Goal: Task Accomplishment & Management: Manage account settings

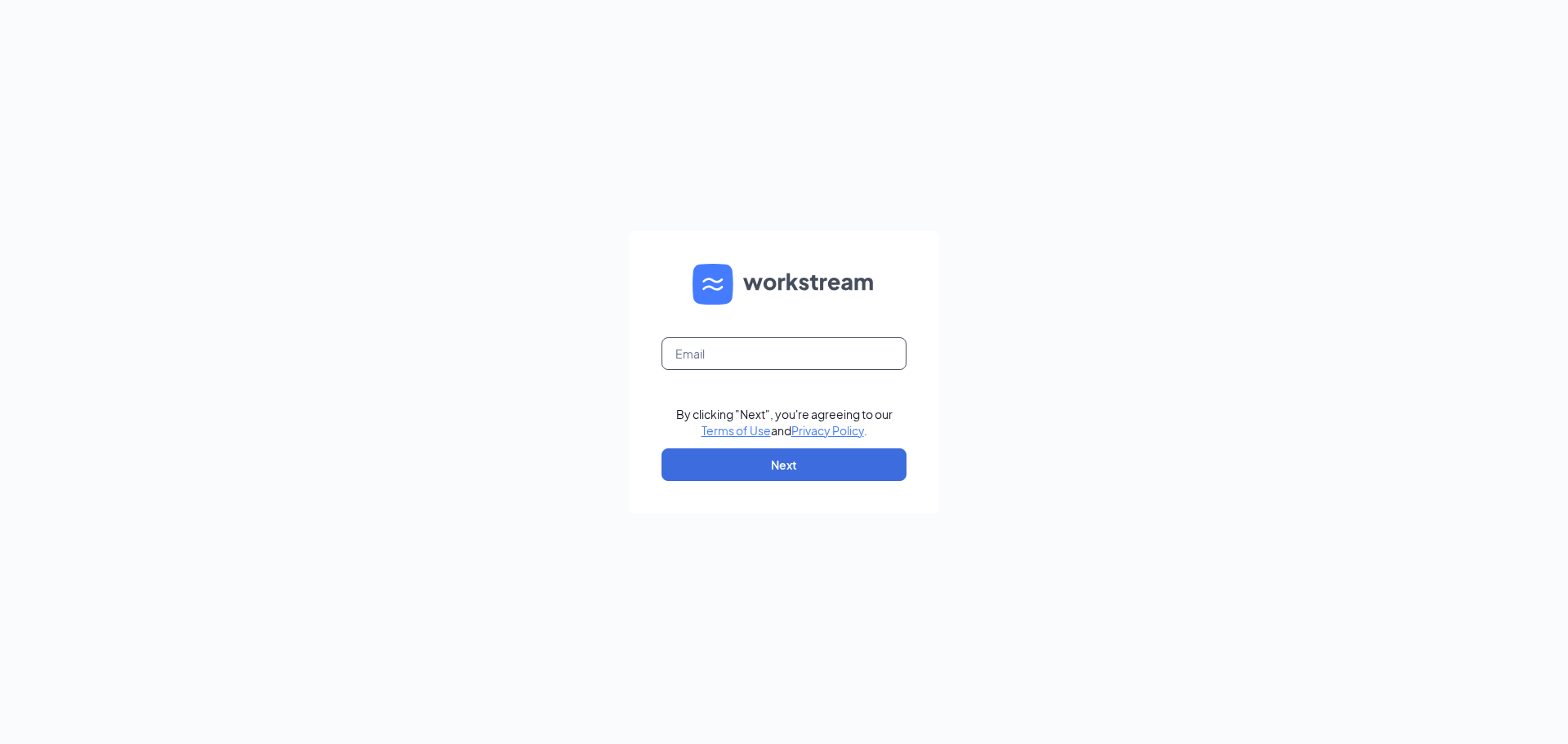
click at [782, 346] on input "text" at bounding box center [784, 353] width 245 height 33
type input "[EMAIL_ADDRESS][DOMAIN_NAME]"
click at [774, 479] on button "Next" at bounding box center [784, 465] width 245 height 33
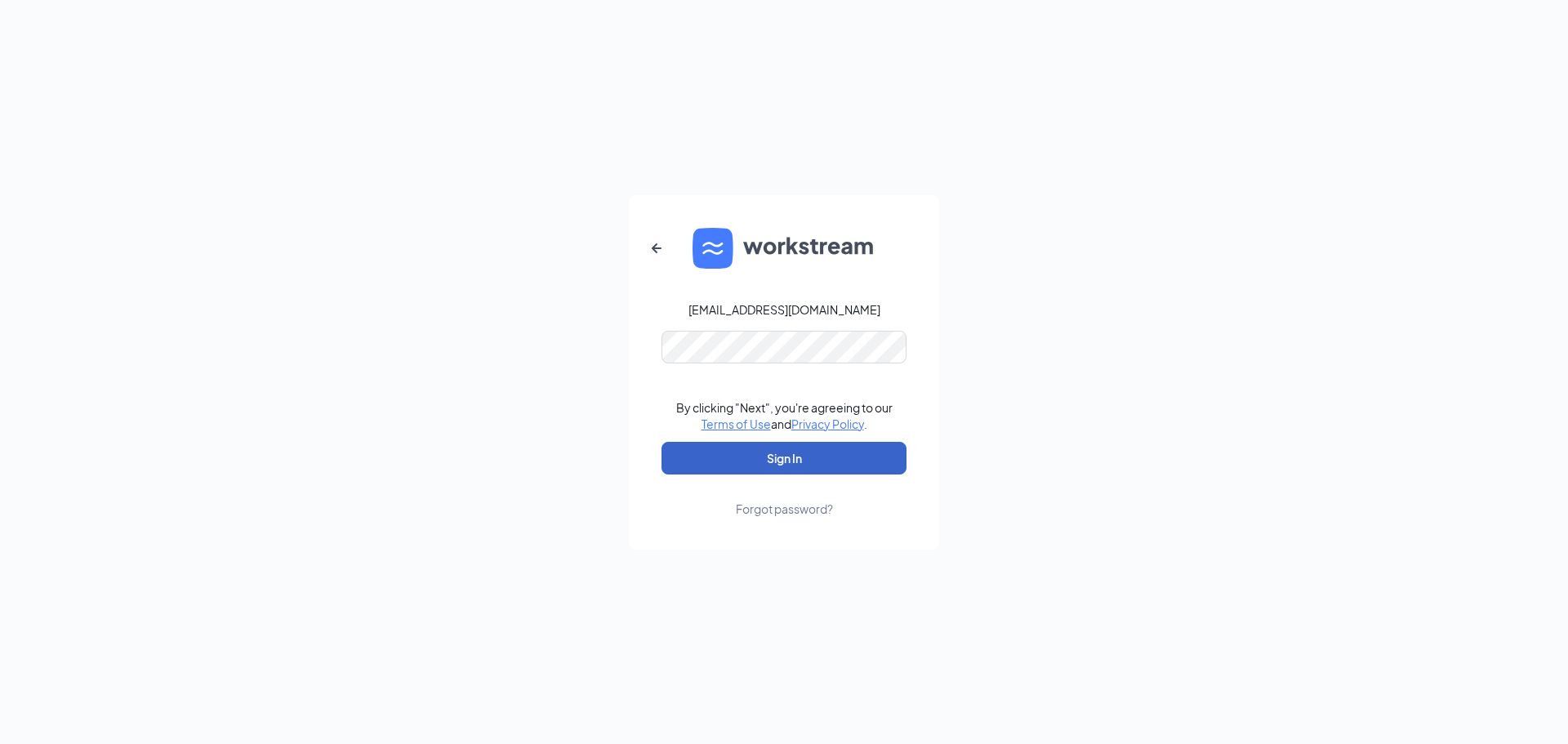
click at [771, 456] on button "Sign In" at bounding box center [784, 458] width 245 height 33
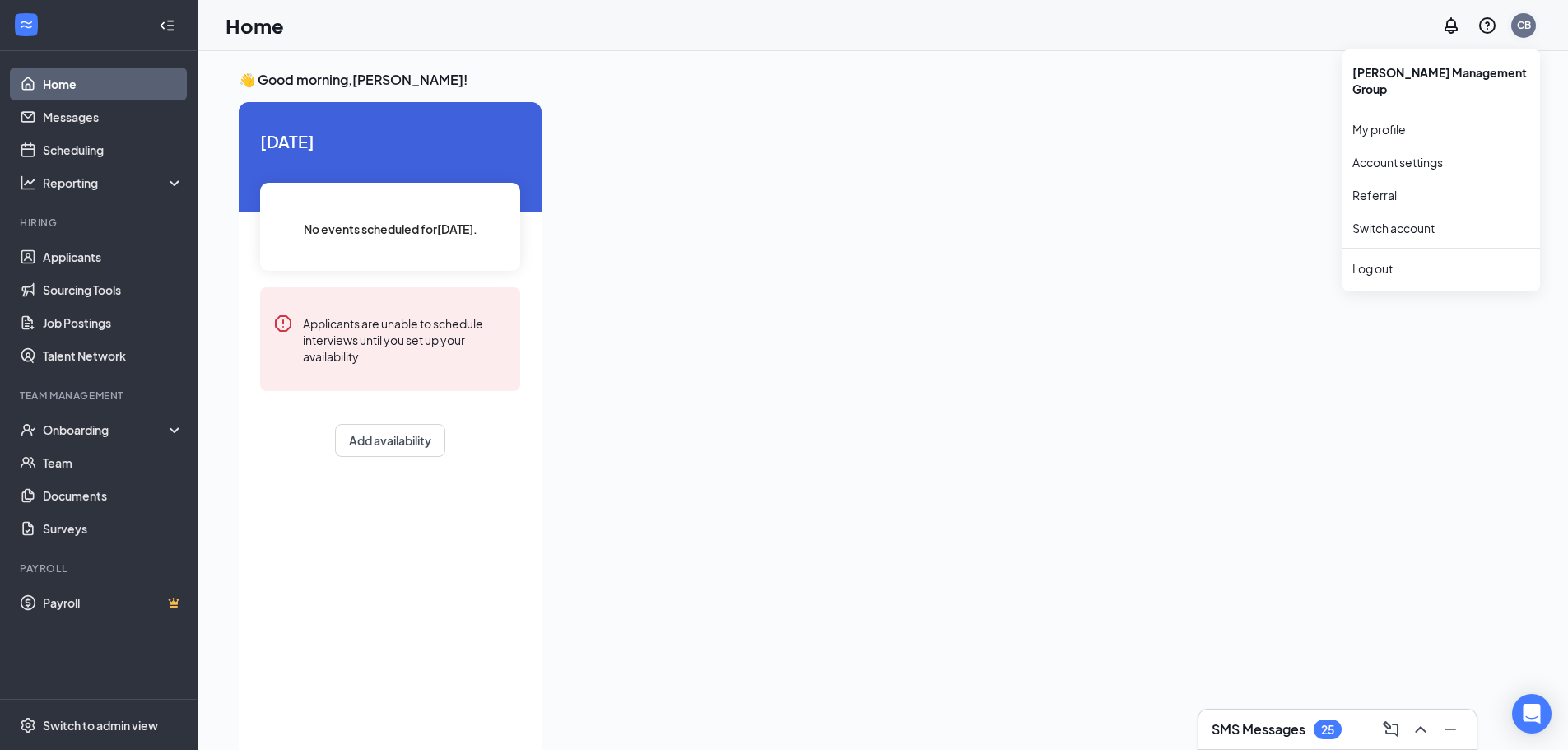
click at [1526, 19] on div "CB" at bounding box center [1524, 25] width 14 height 14
click at [1520, 29] on div "CB" at bounding box center [1524, 25] width 14 height 14
click at [1381, 121] on link "My profile" at bounding box center [1441, 129] width 178 height 17
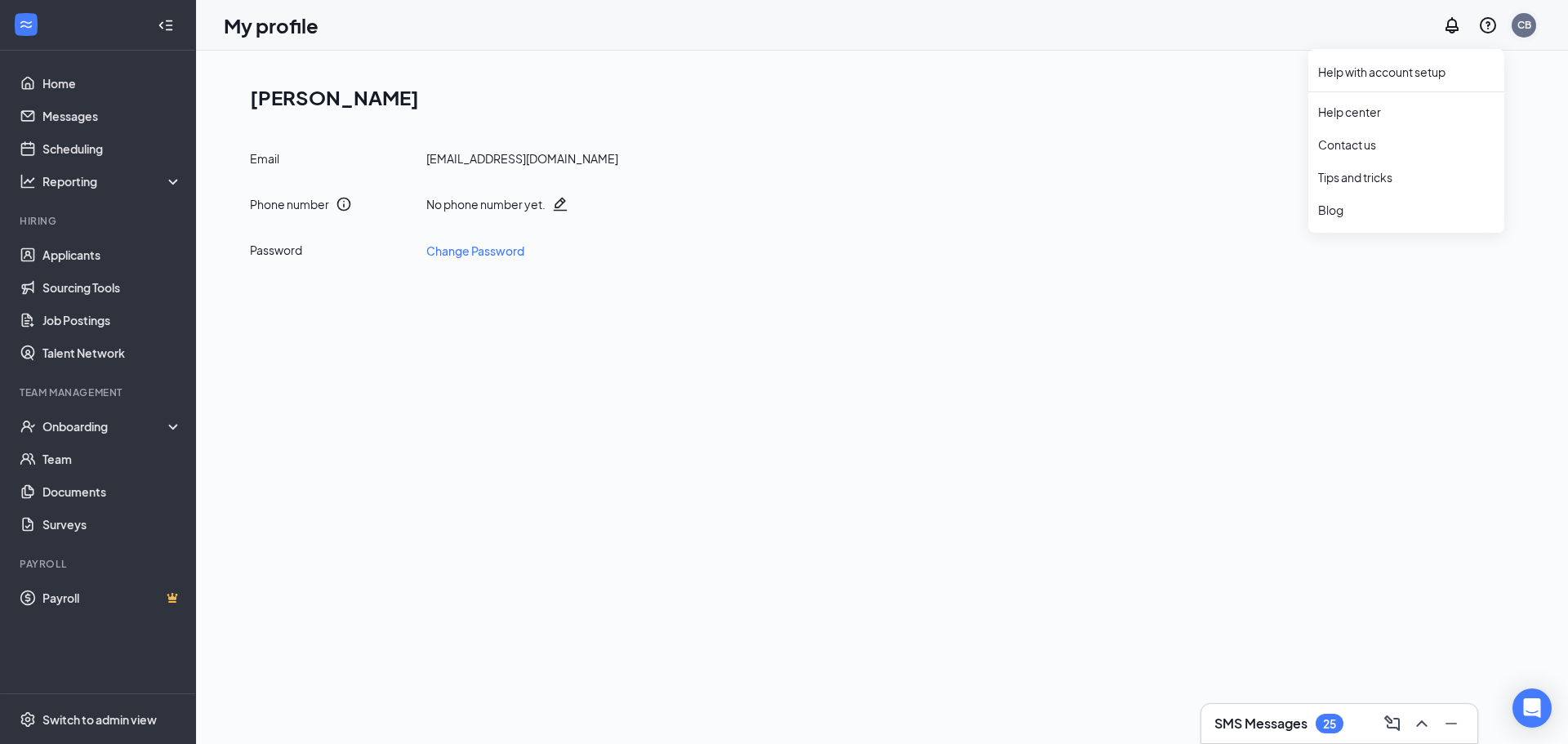
click at [1532, 26] on div "CB" at bounding box center [1524, 26] width 25 height 25
click at [1393, 153] on link "Account settings" at bounding box center [1442, 160] width 176 height 17
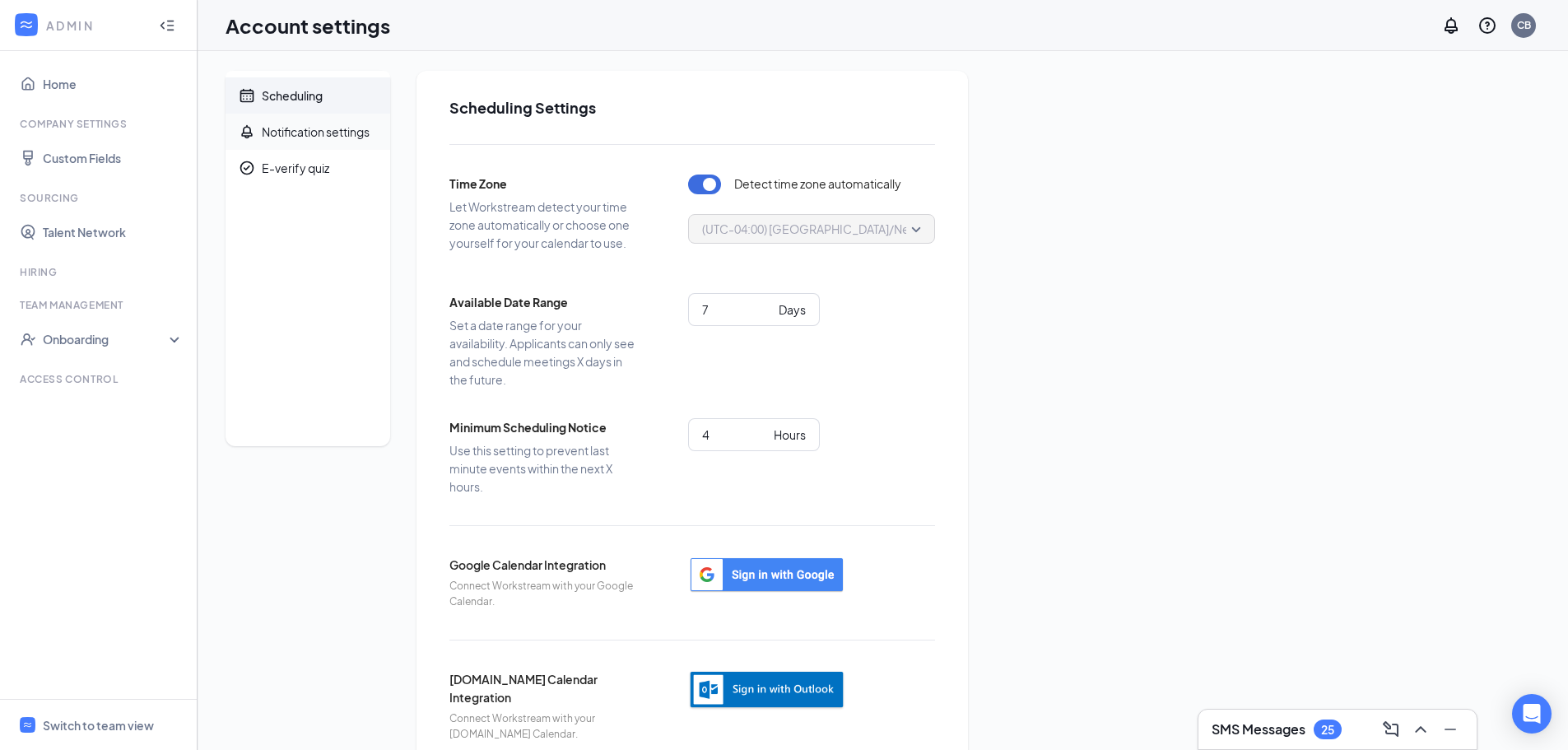
click at [293, 142] on span "Notification settings" at bounding box center [320, 132] width 115 height 36
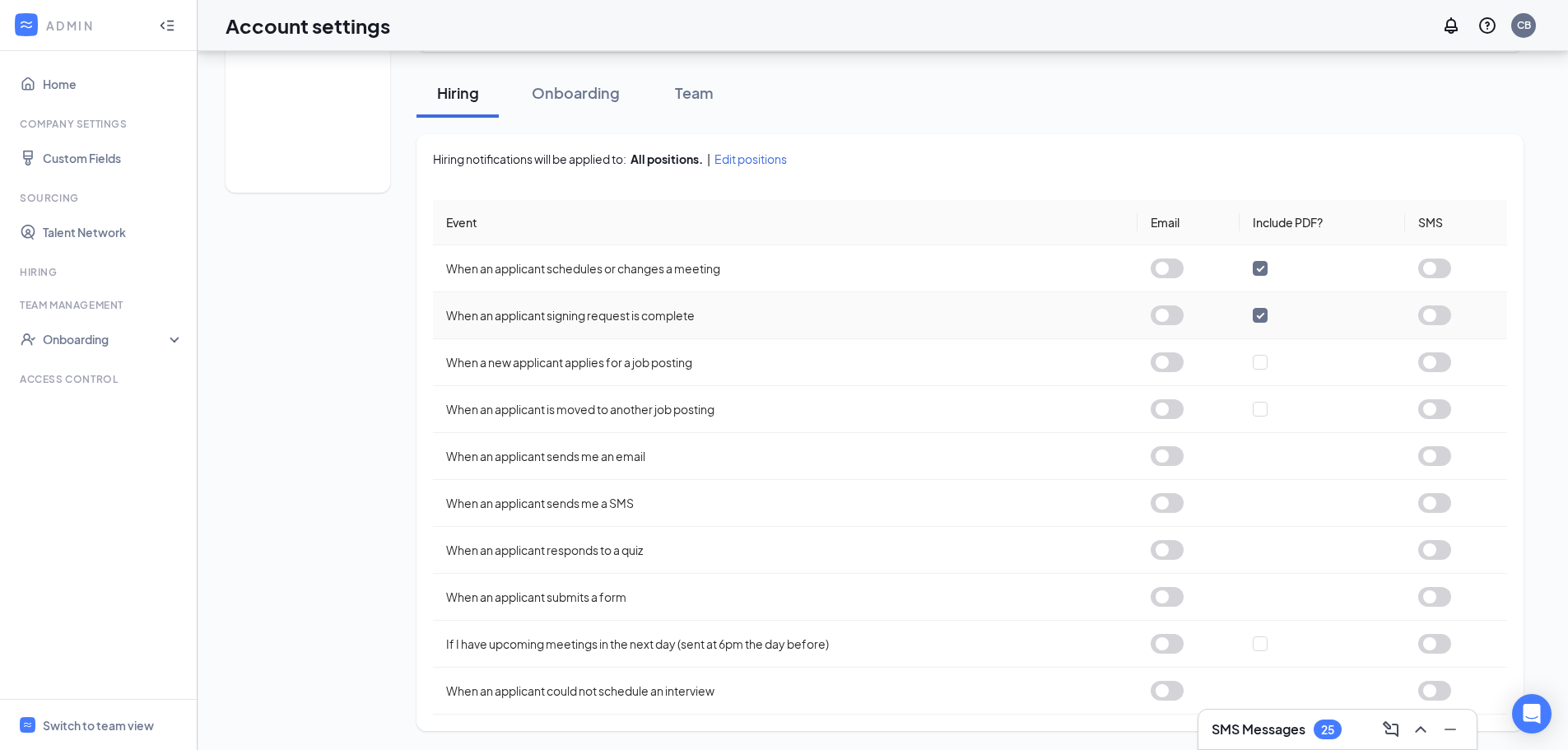
scroll to position [254, 0]
click at [598, 104] on button "Onboarding" at bounding box center [576, 92] width 121 height 50
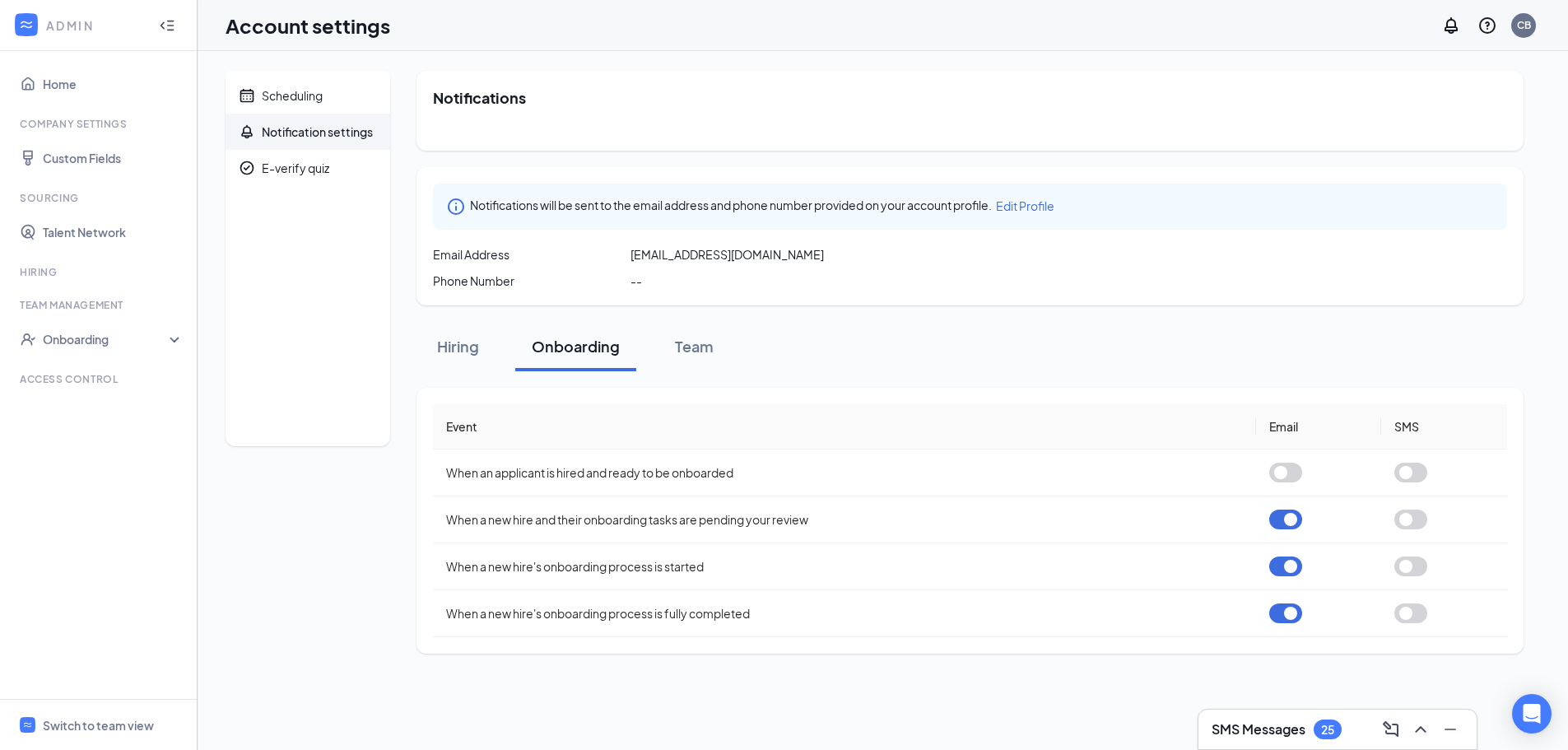
scroll to position [0, 0]
click at [686, 355] on div "Team" at bounding box center [694, 346] width 50 height 20
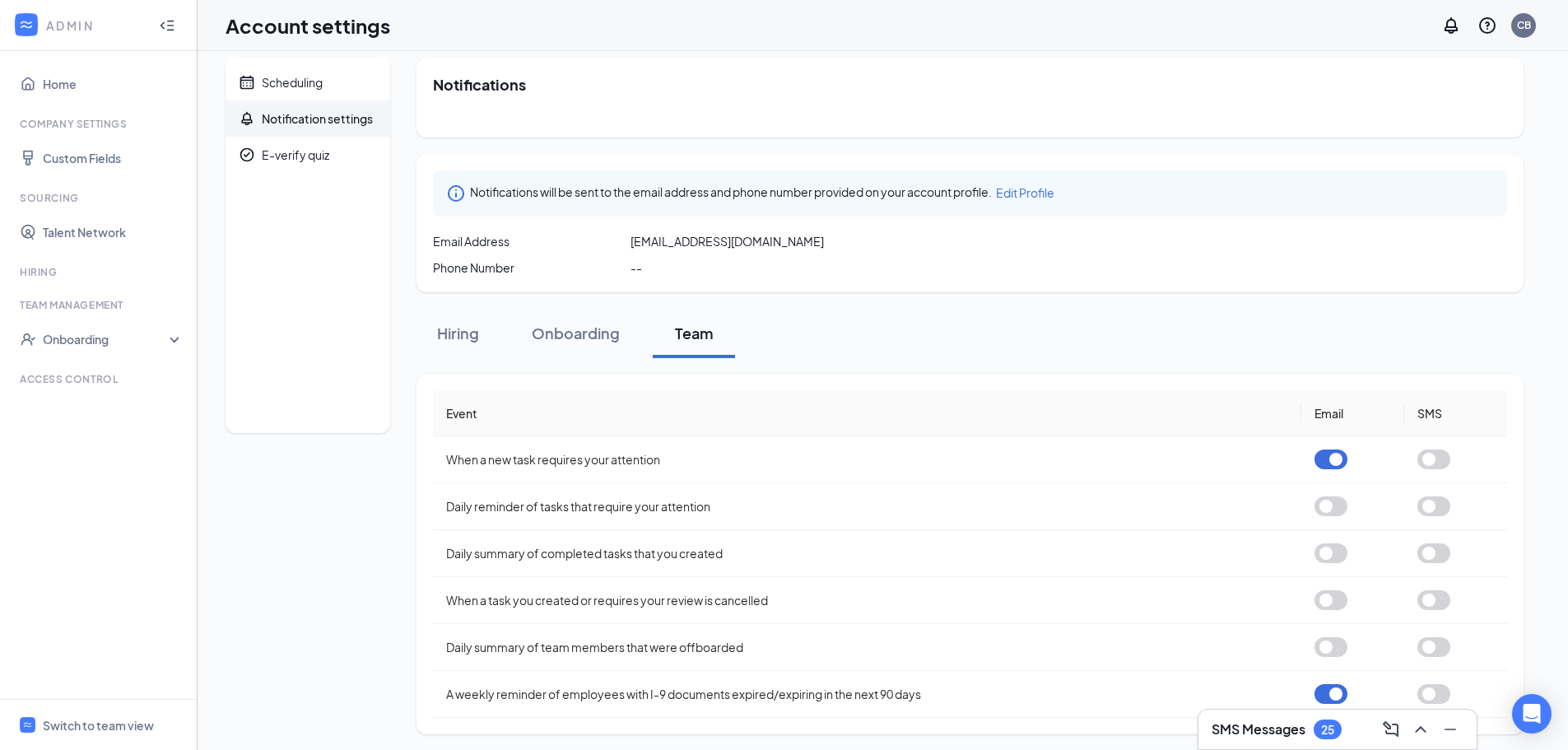
scroll to position [17, 0]
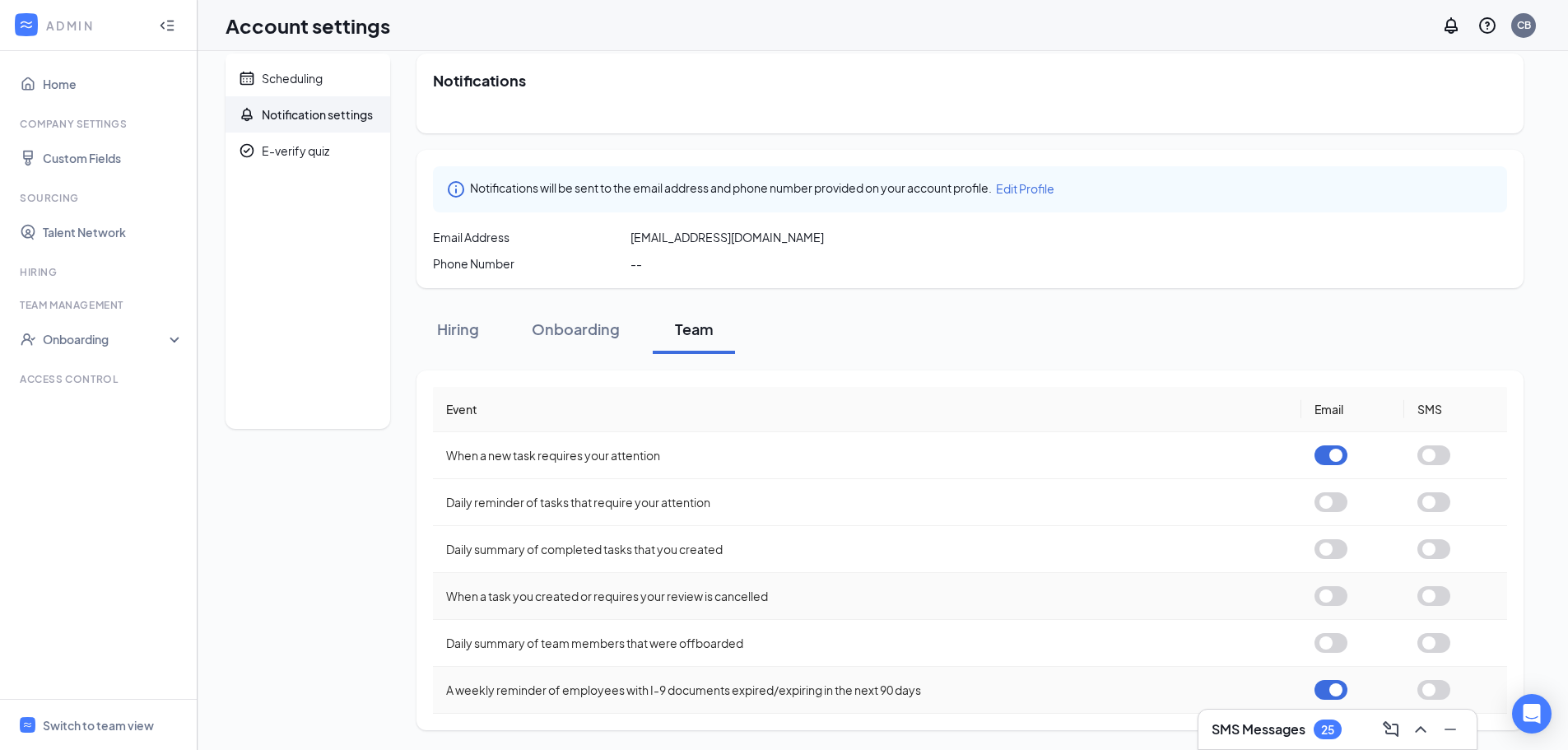
drag, startPoint x: 1165, startPoint y: 692, endPoint x: 1022, endPoint y: 612, distance: 163.9
click at [1022, 612] on td "When a task you created or requires your review is cancelled" at bounding box center [866, 596] width 868 height 47
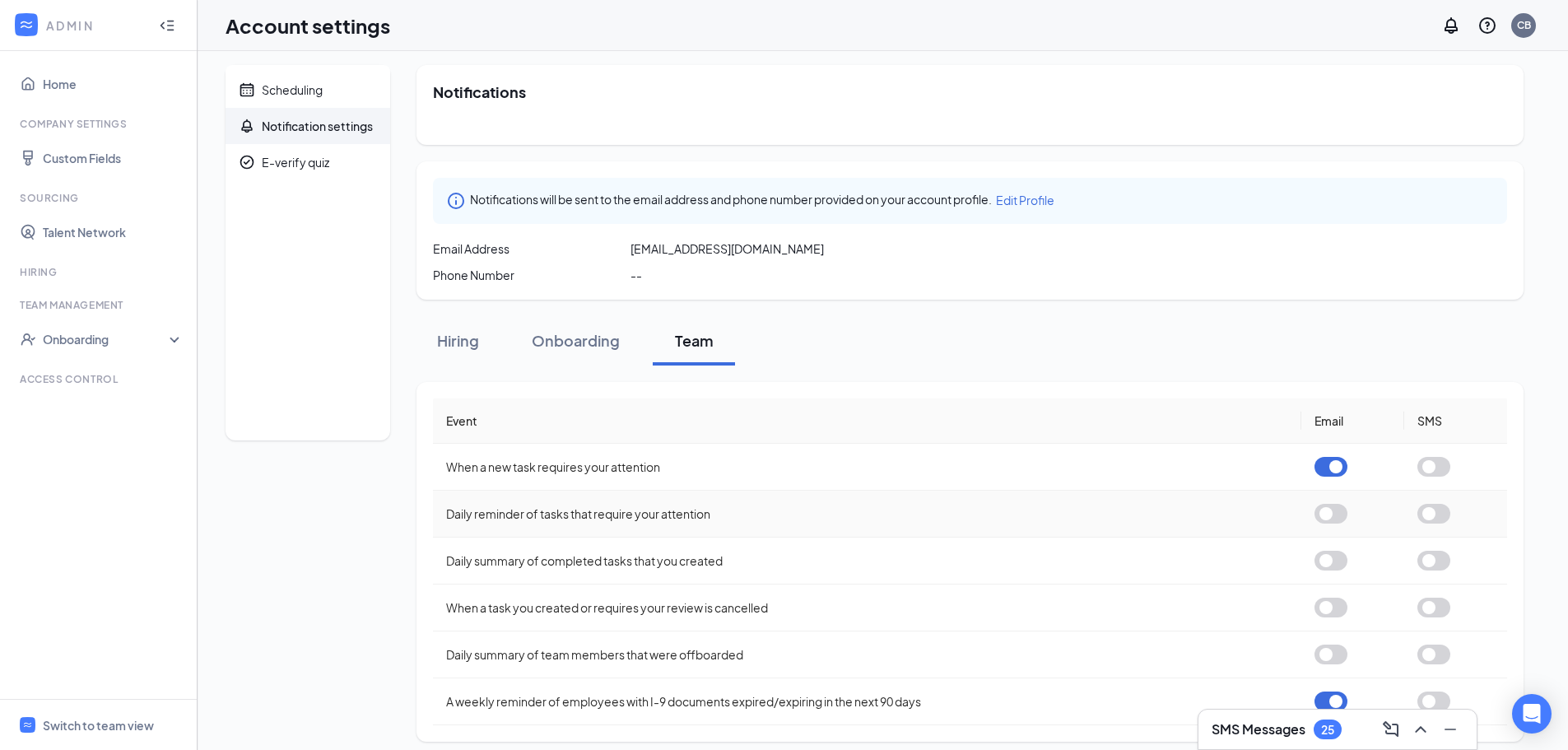
scroll to position [0, 0]
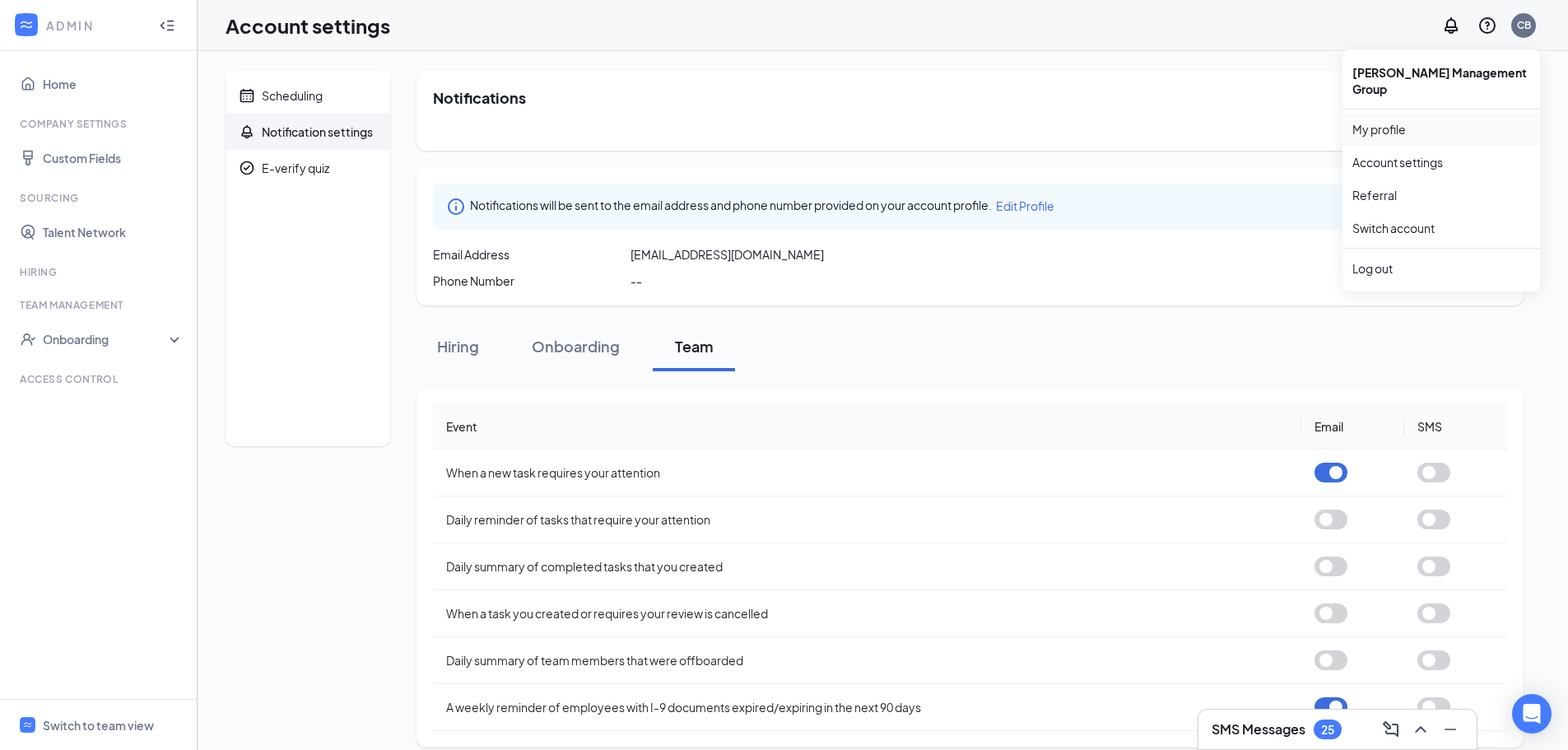
click at [1373, 121] on link "My profile" at bounding box center [1441, 129] width 178 height 17
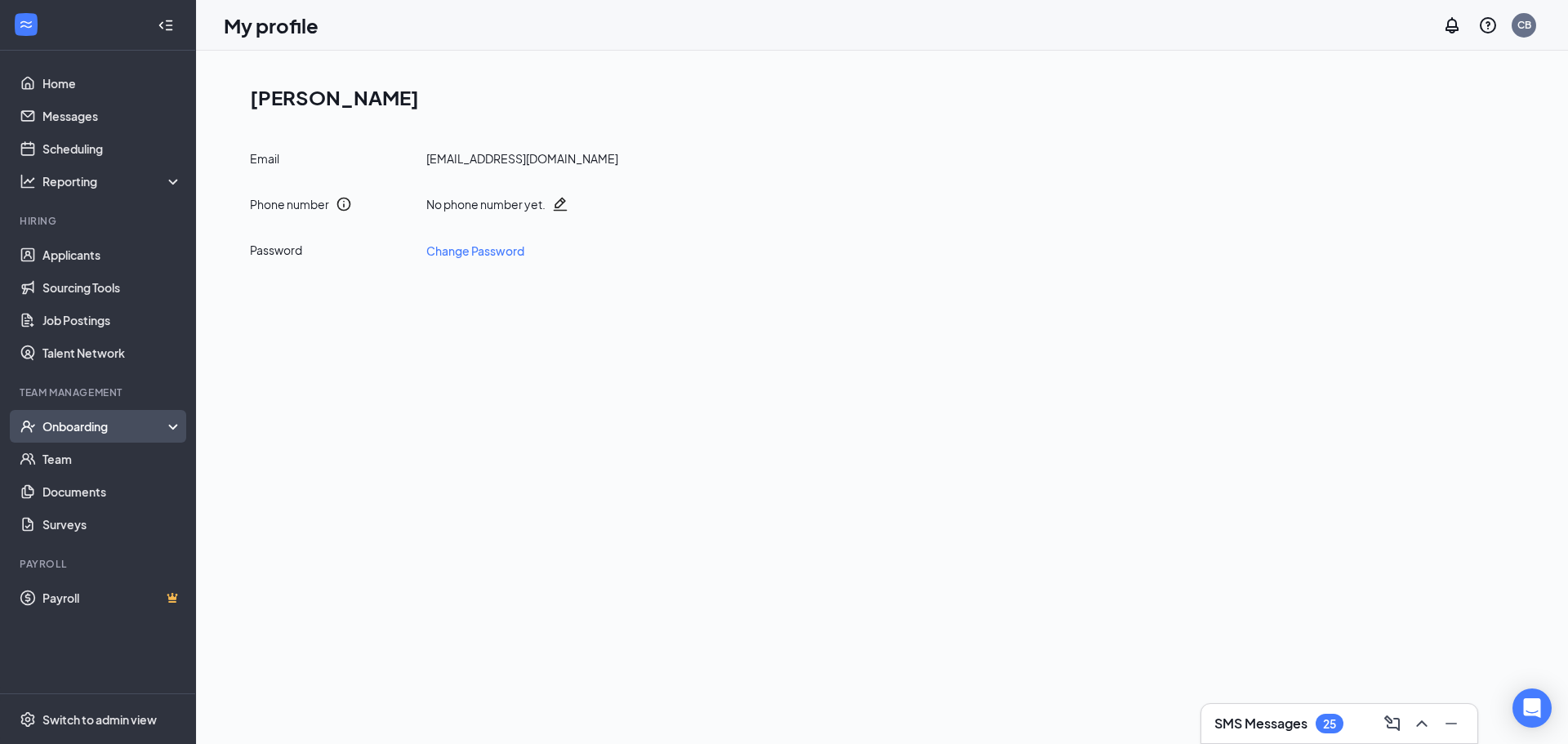
click at [116, 425] on div "Onboarding" at bounding box center [105, 426] width 126 height 17
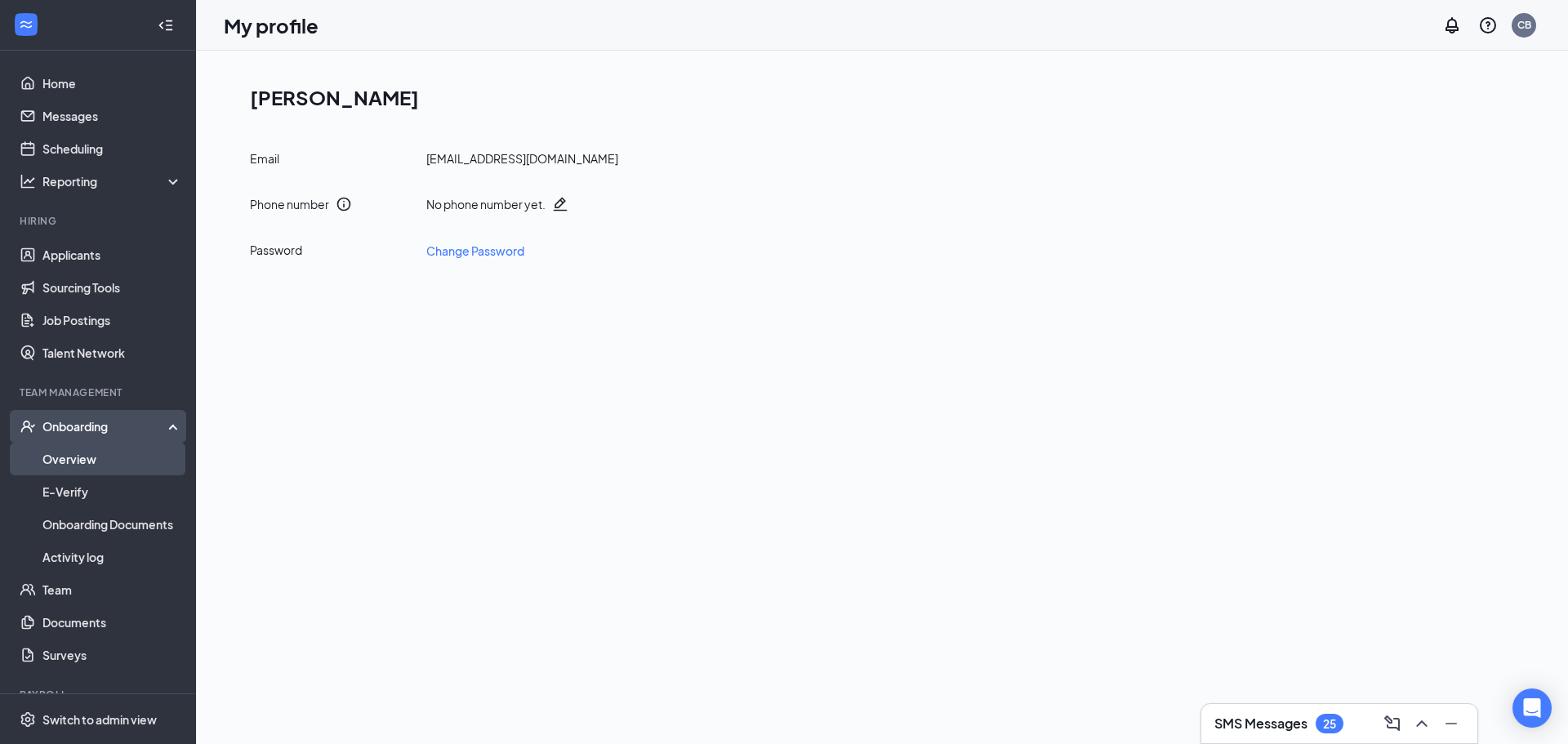
click at [111, 465] on link "Overview" at bounding box center [112, 458] width 139 height 33
